Goal: Task Accomplishment & Management: Manage account settings

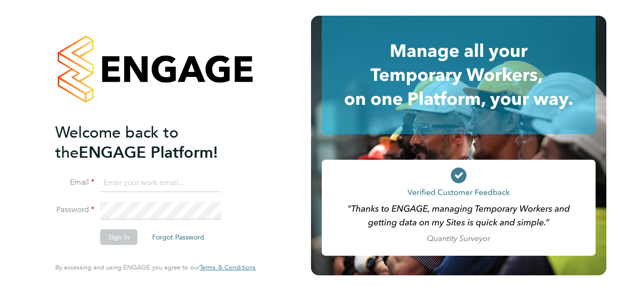
click at [176, 180] on input at bounding box center [160, 183] width 121 height 18
type input "A"
type input "nigel.thornborrow@ngbailey.co.uk"
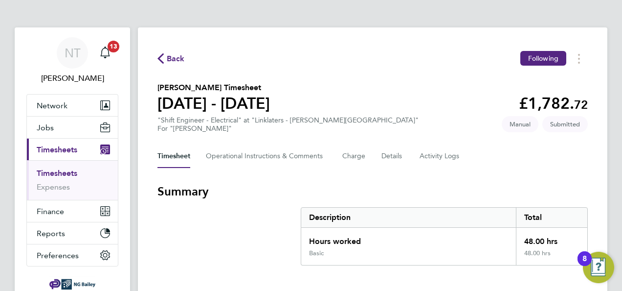
click at [72, 173] on link "Timesheets" at bounding box center [57, 172] width 41 height 9
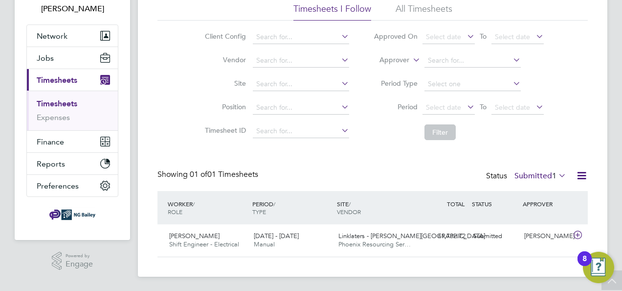
scroll to position [70, 0]
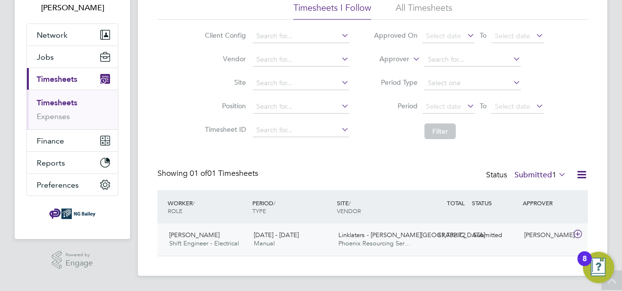
click at [184, 233] on span "[PERSON_NAME]" at bounding box center [194, 234] width 50 height 8
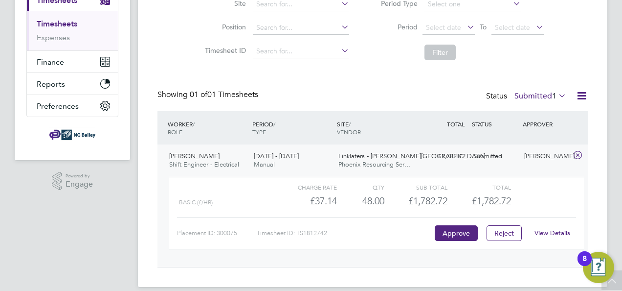
scroll to position [160, 0]
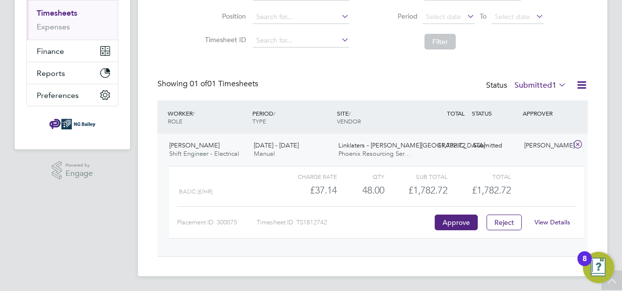
click at [559, 223] on link "View Details" at bounding box center [553, 222] width 36 height 8
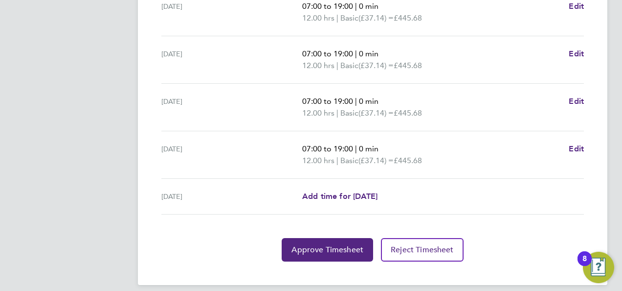
scroll to position [403, 0]
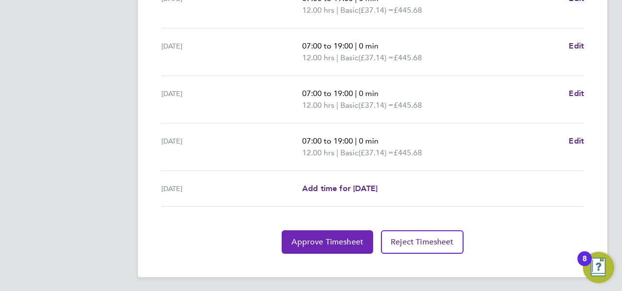
click at [337, 238] on span "Approve Timesheet" at bounding box center [328, 242] width 72 height 10
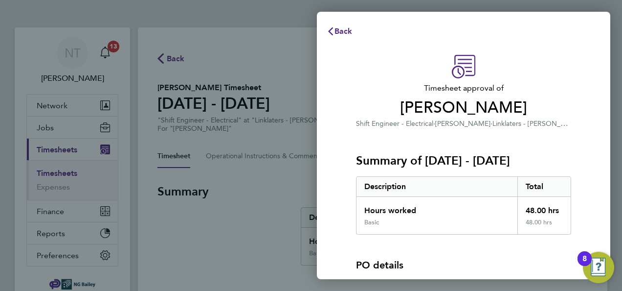
click at [587, 102] on div "Timesheet approval of [PERSON_NAME] Shift Engineer - Electrical · [PERSON_NAME]…" at bounding box center [463, 216] width 293 height 346
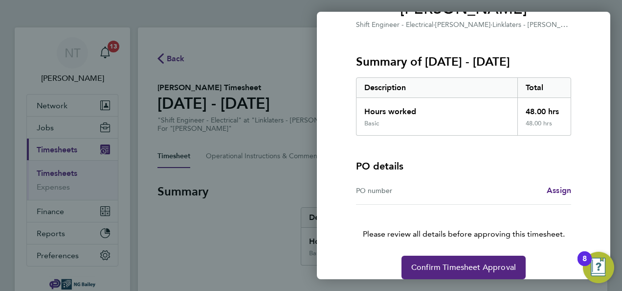
scroll to position [110, 0]
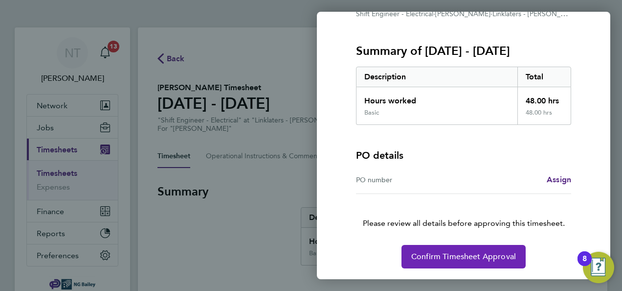
click at [465, 256] on span "Confirm Timesheet Approval" at bounding box center [463, 256] width 105 height 10
